Goal: Transaction & Acquisition: Purchase product/service

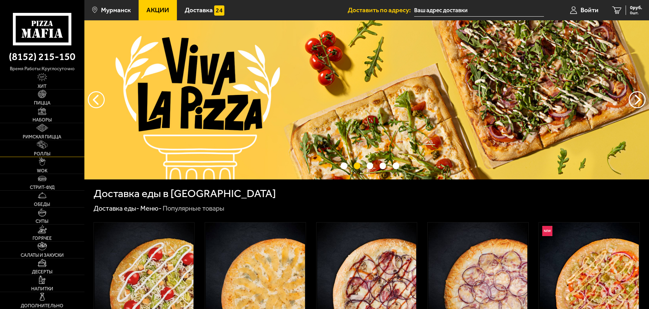
click at [43, 143] on img at bounding box center [42, 144] width 11 height 8
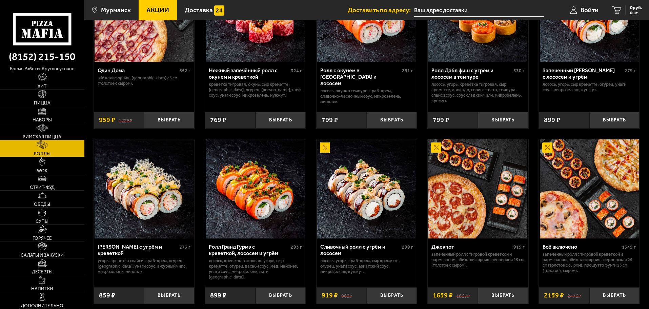
scroll to position [441, 0]
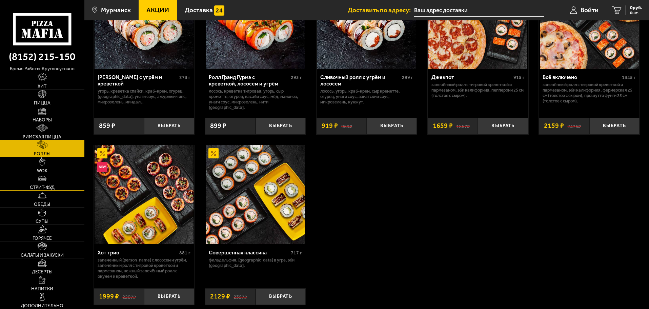
click at [43, 177] on img at bounding box center [42, 178] width 8 height 8
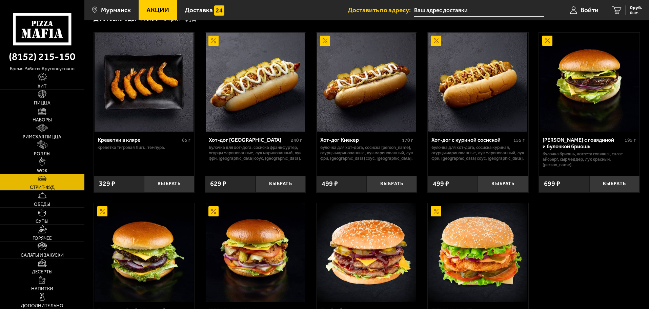
scroll to position [34, 0]
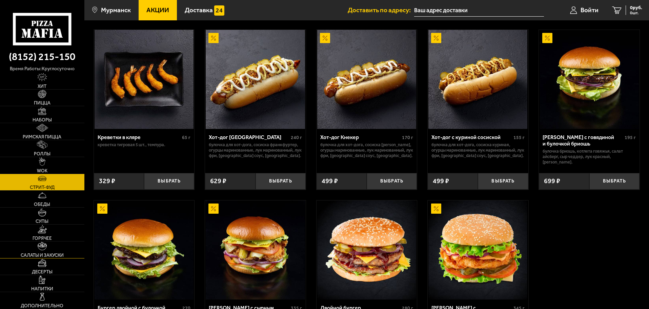
click at [41, 244] on img at bounding box center [42, 246] width 9 height 8
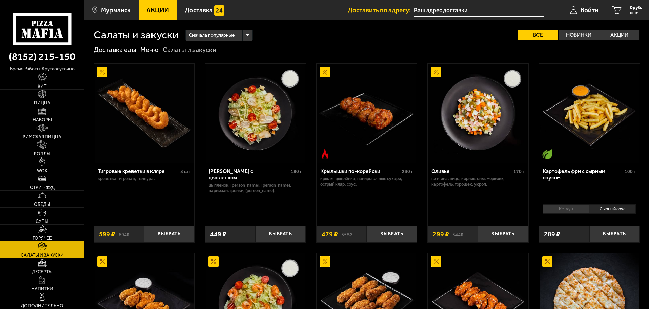
click at [47, 231] on link "Горячее" at bounding box center [42, 232] width 84 height 17
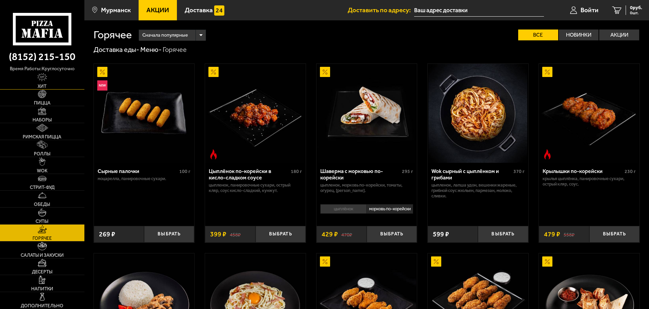
click at [45, 80] on img at bounding box center [42, 77] width 10 height 8
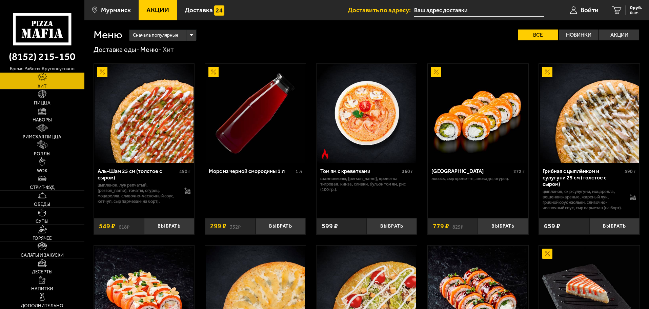
click at [41, 103] on span "Пицца" at bounding box center [42, 103] width 17 height 5
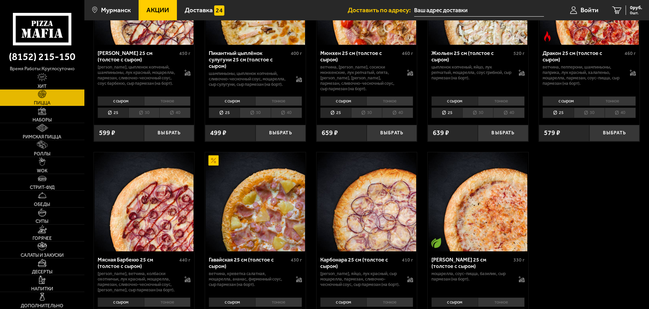
scroll to position [1153, 0]
